Goal: Navigation & Orientation: Find specific page/section

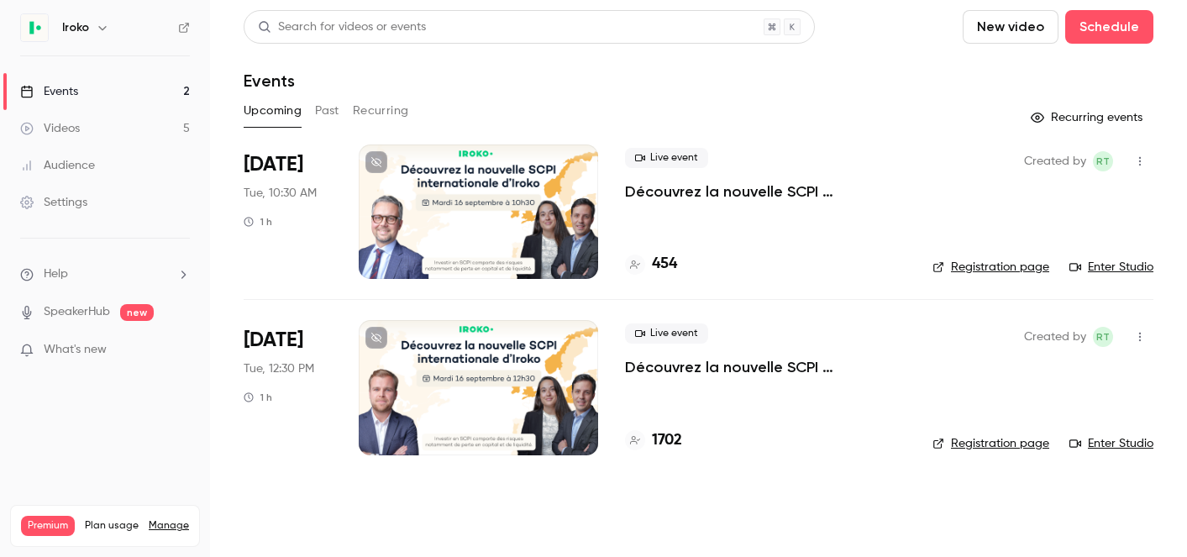
click at [755, 186] on p "Découvrez la nouvelle SCPI internationale d'Iroko" at bounding box center [765, 191] width 281 height 20
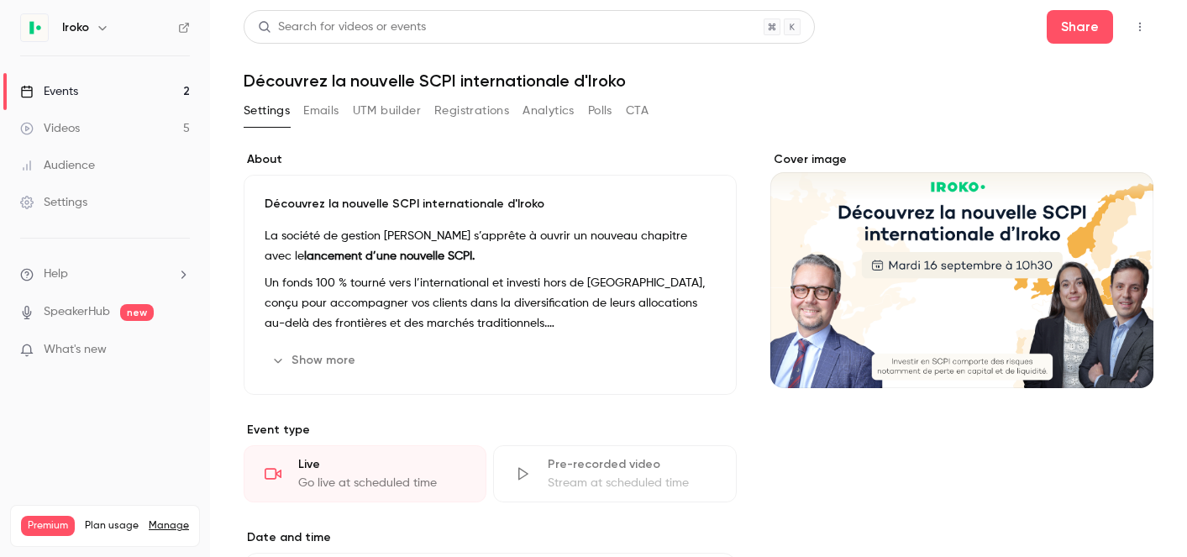
click at [316, 107] on button "Emails" at bounding box center [320, 110] width 35 height 27
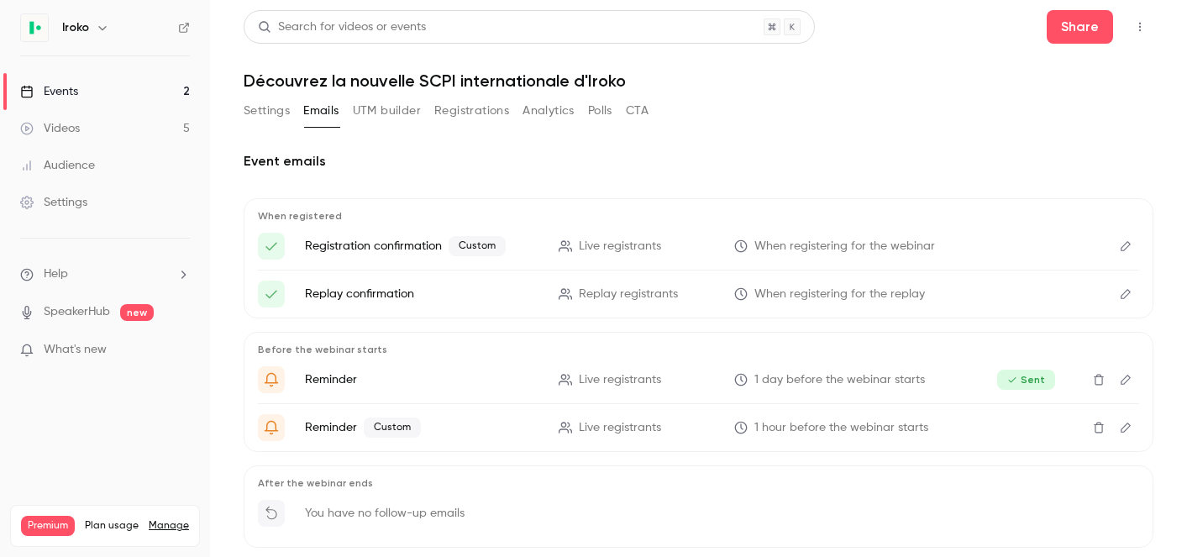
click at [386, 119] on button "UTM builder" at bounding box center [387, 110] width 68 height 27
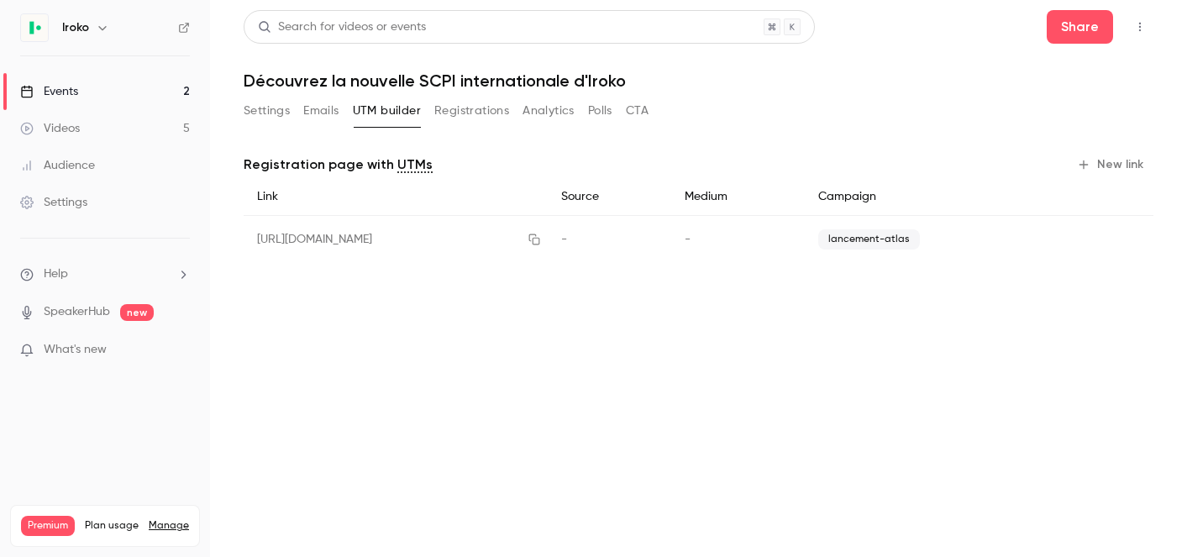
click at [489, 107] on button "Registrations" at bounding box center [471, 110] width 75 height 27
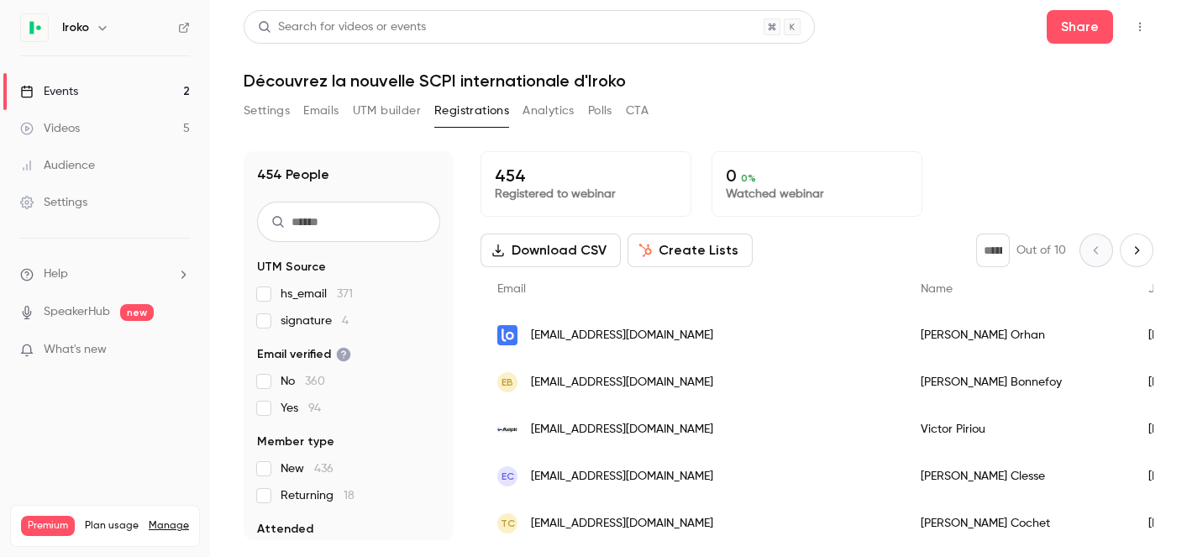
click at [543, 107] on button "Analytics" at bounding box center [548, 110] width 52 height 27
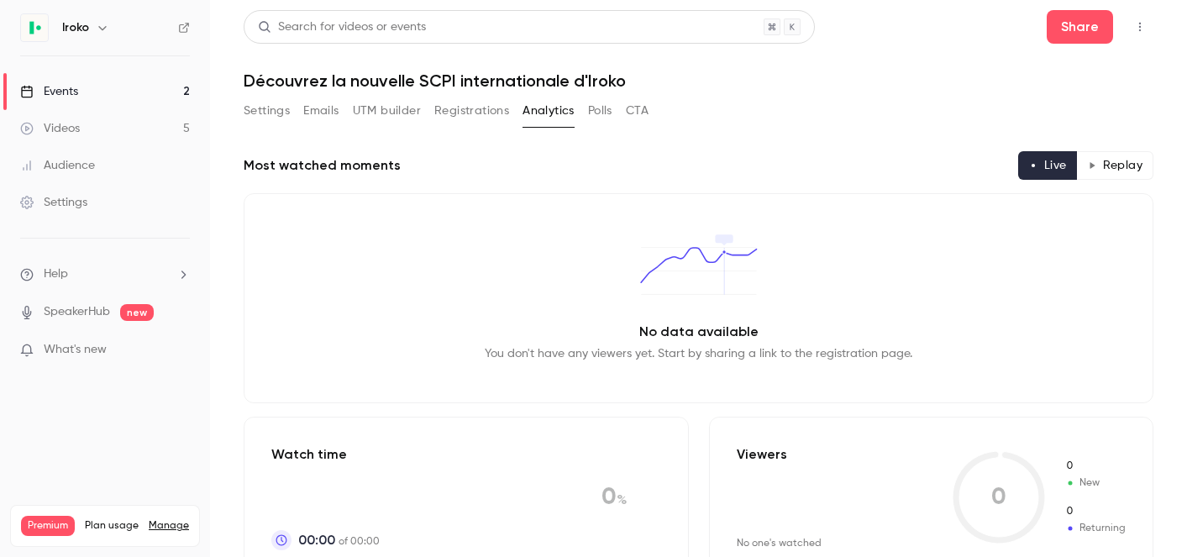
click at [603, 110] on button "Polls" at bounding box center [600, 110] width 24 height 27
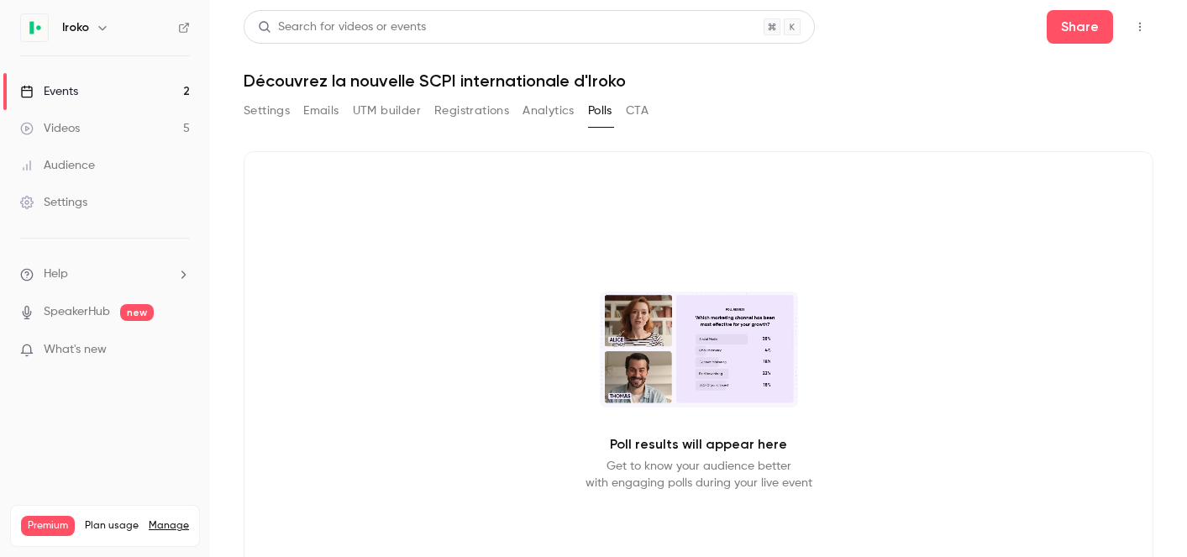
click at [638, 111] on button "CTA" at bounding box center [637, 110] width 23 height 27
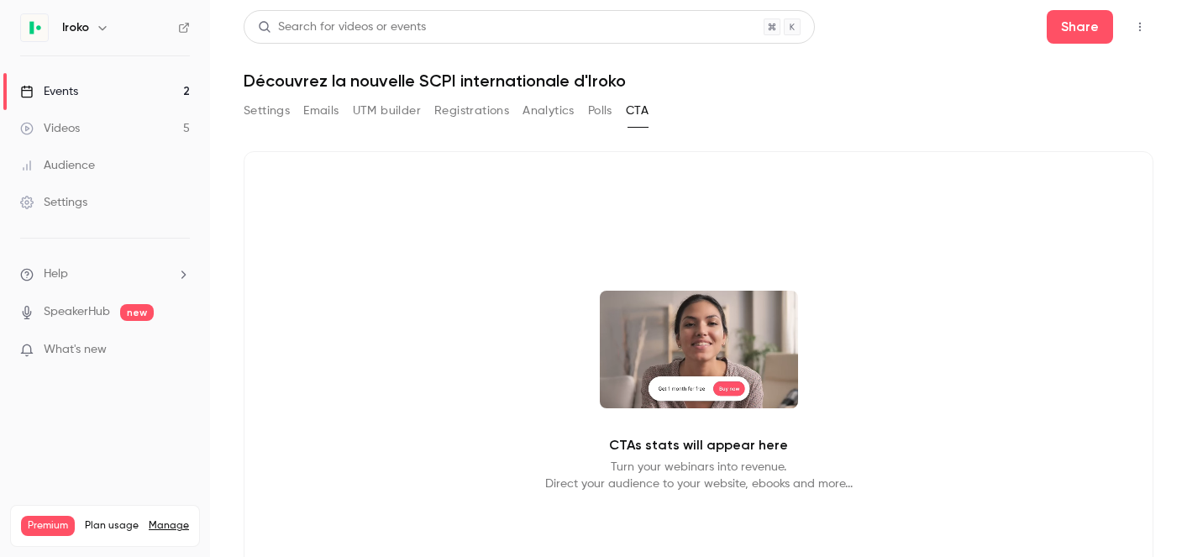
scroll to position [29, 0]
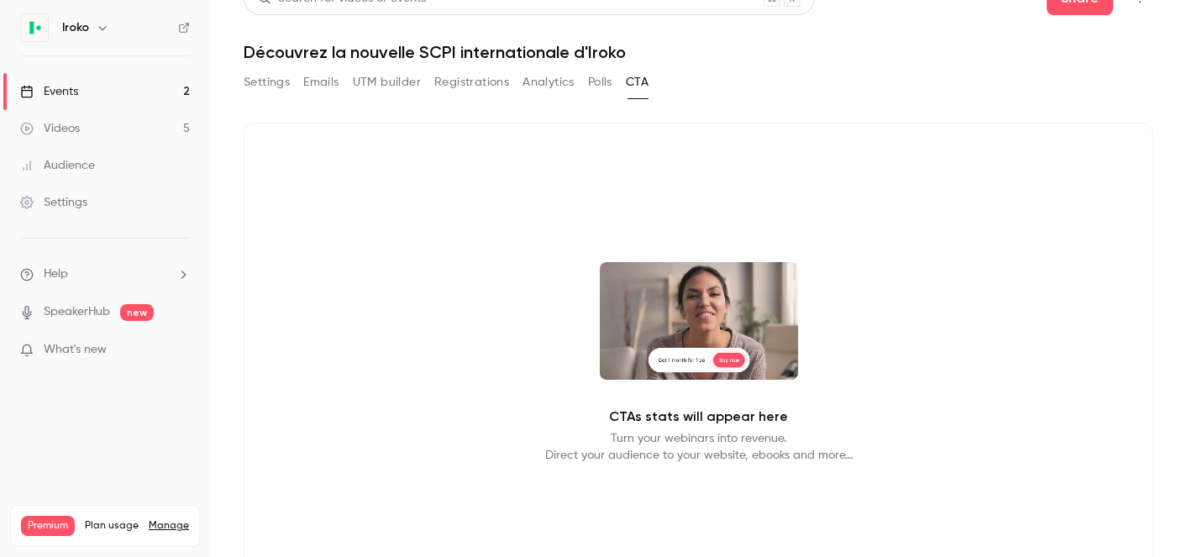
click at [249, 87] on button "Settings" at bounding box center [267, 82] width 46 height 27
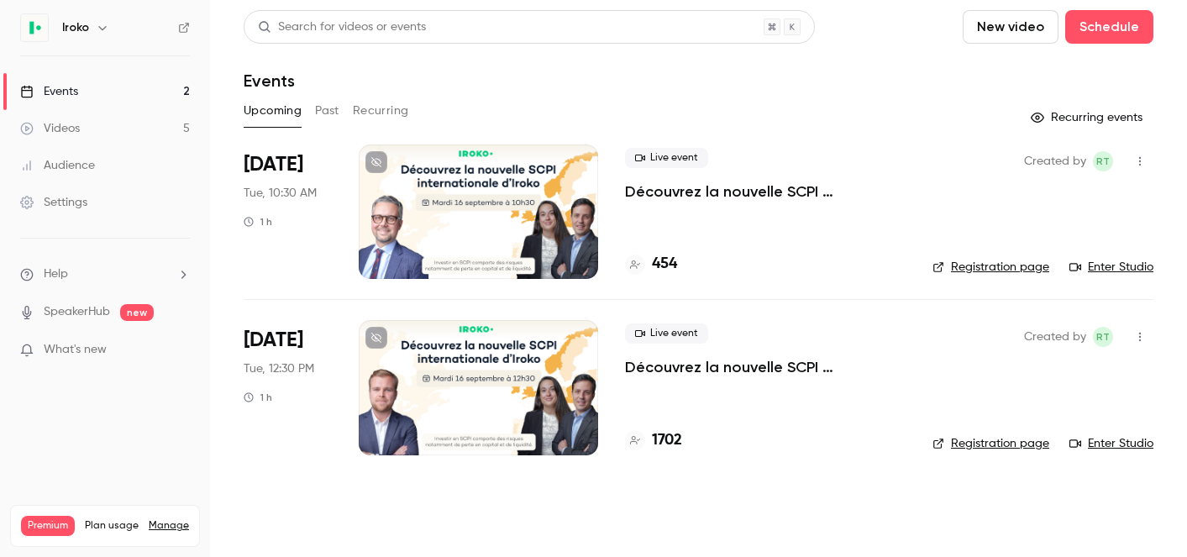
click at [1013, 270] on link "Registration page" at bounding box center [990, 267] width 117 height 17
